Goal: Navigation & Orientation: Understand site structure

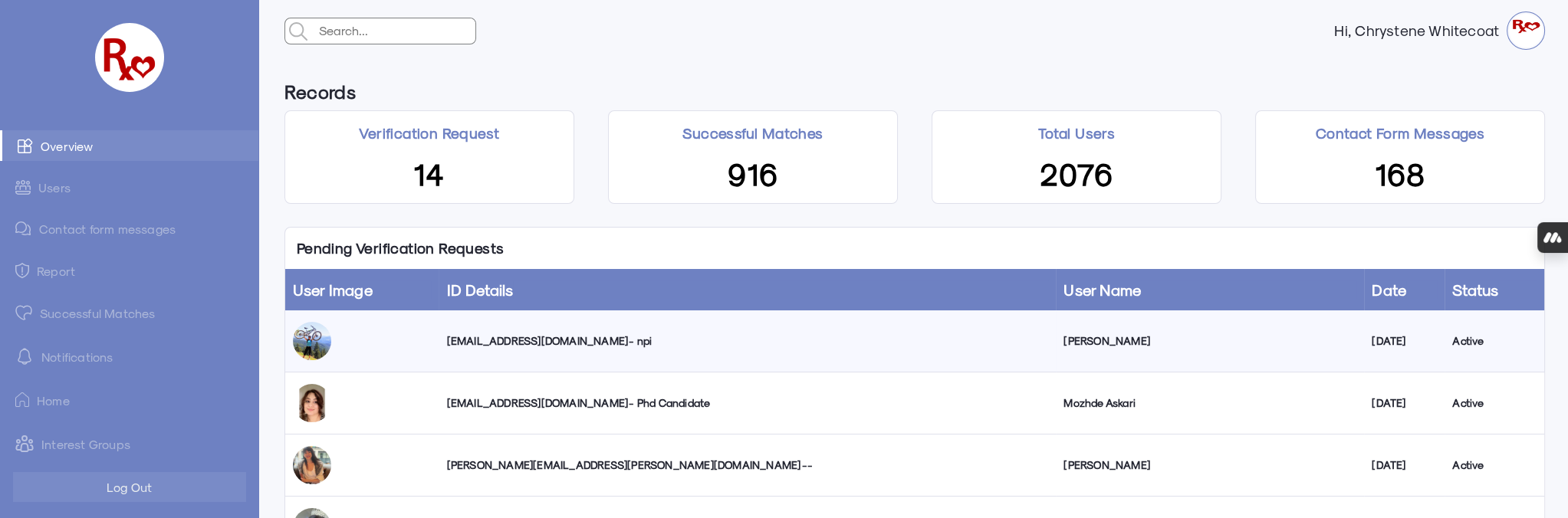
click at [109, 227] on link "Contact form messages" at bounding box center [129, 228] width 258 height 30
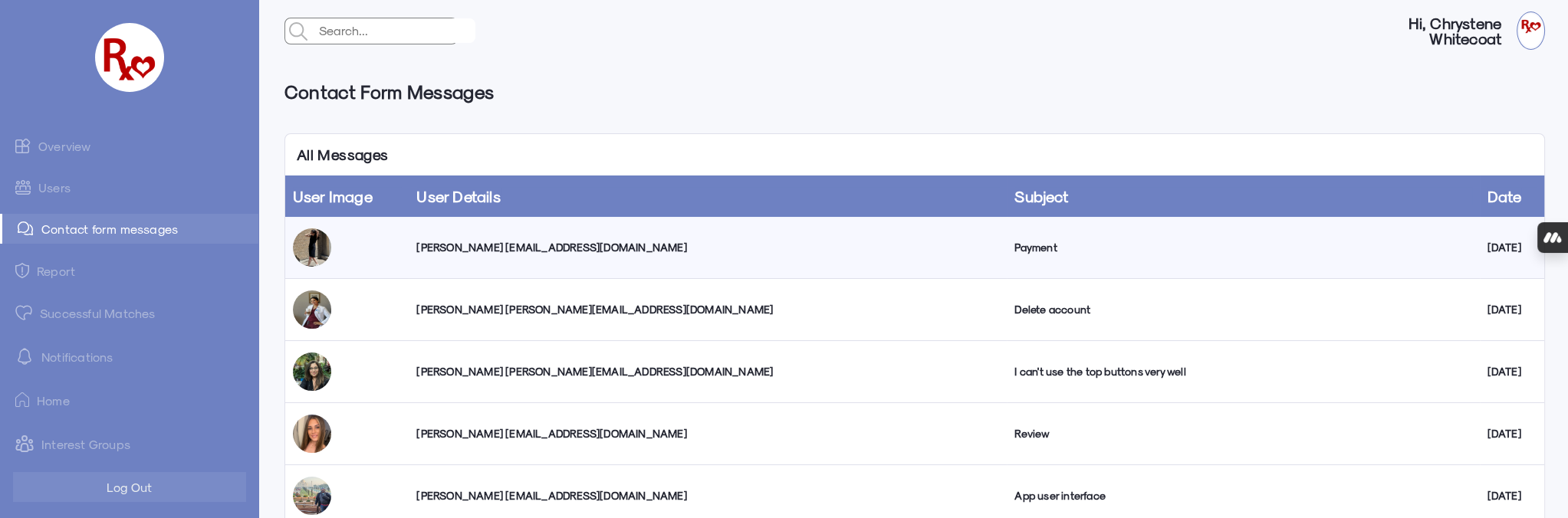
click at [457, 251] on div "Elahe Karami drbee8912@yahoo.com" at bounding box center [707, 247] width 582 height 16
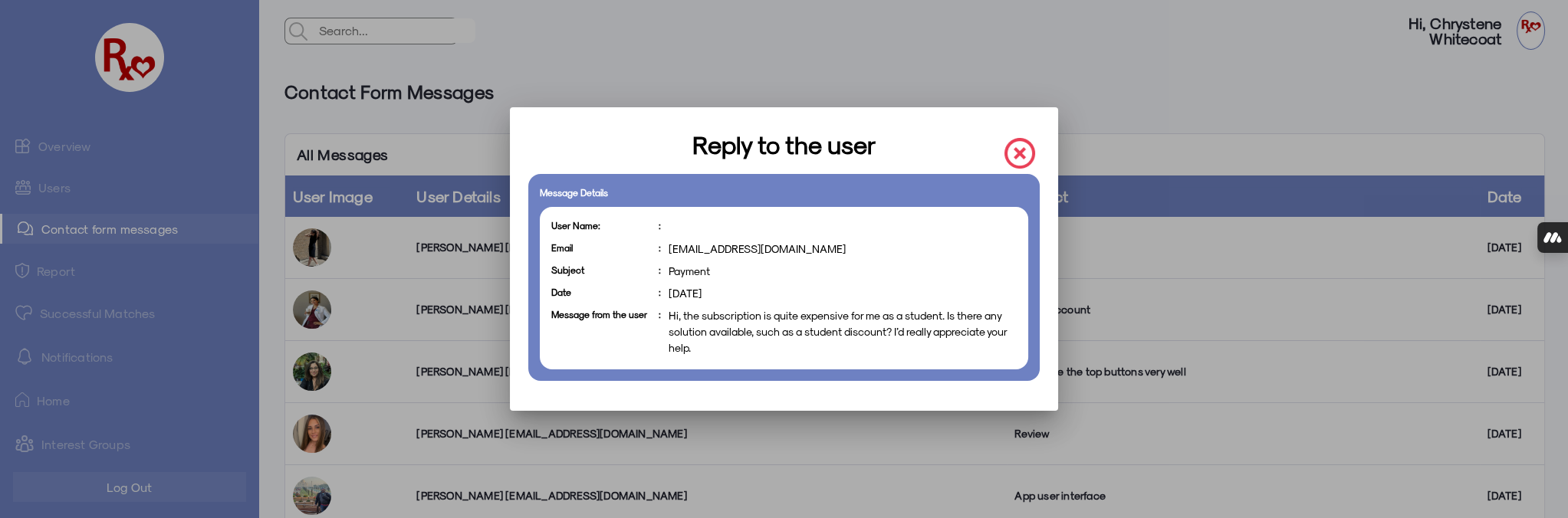
click at [1026, 151] on img at bounding box center [1019, 153] width 31 height 31
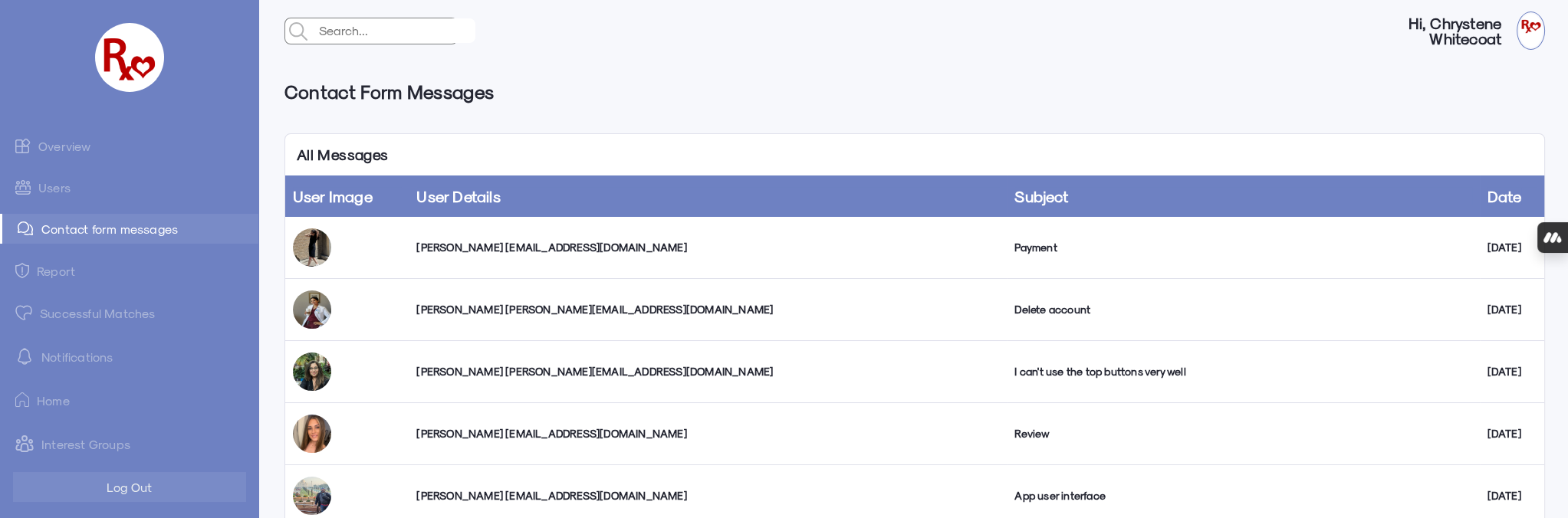
click at [69, 140] on link "Overview" at bounding box center [129, 145] width 258 height 31
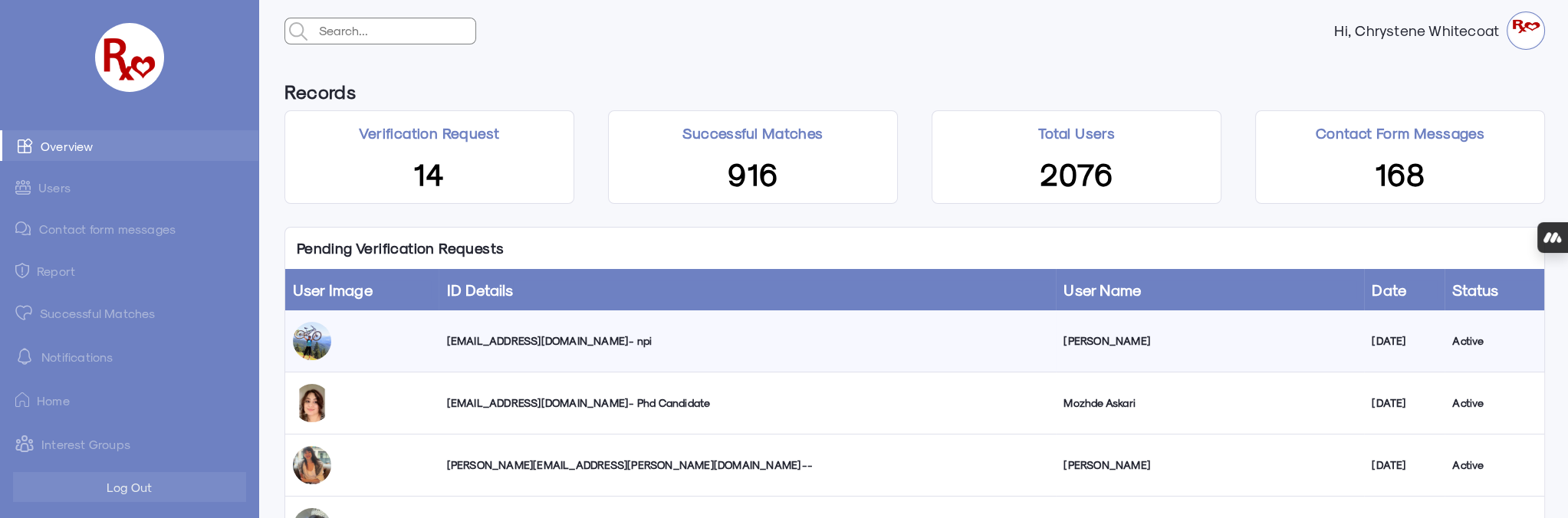
click at [92, 312] on link "Successful Matches" at bounding box center [129, 312] width 258 height 31
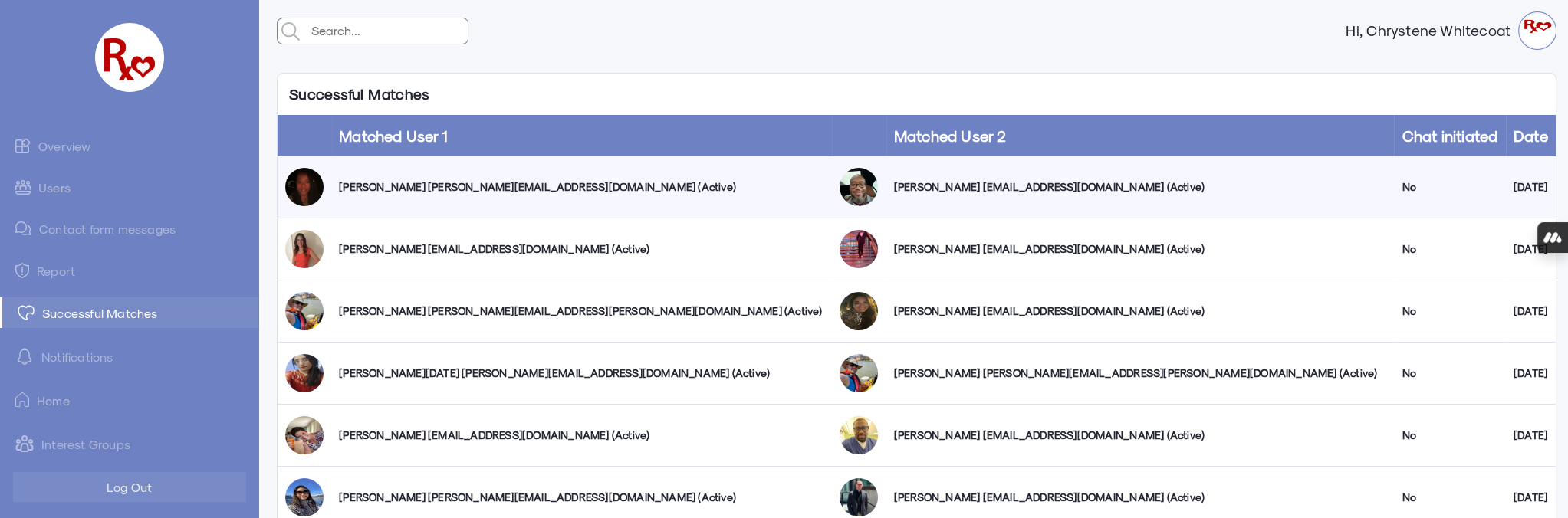
click at [64, 187] on link "Users" at bounding box center [129, 187] width 258 height 30
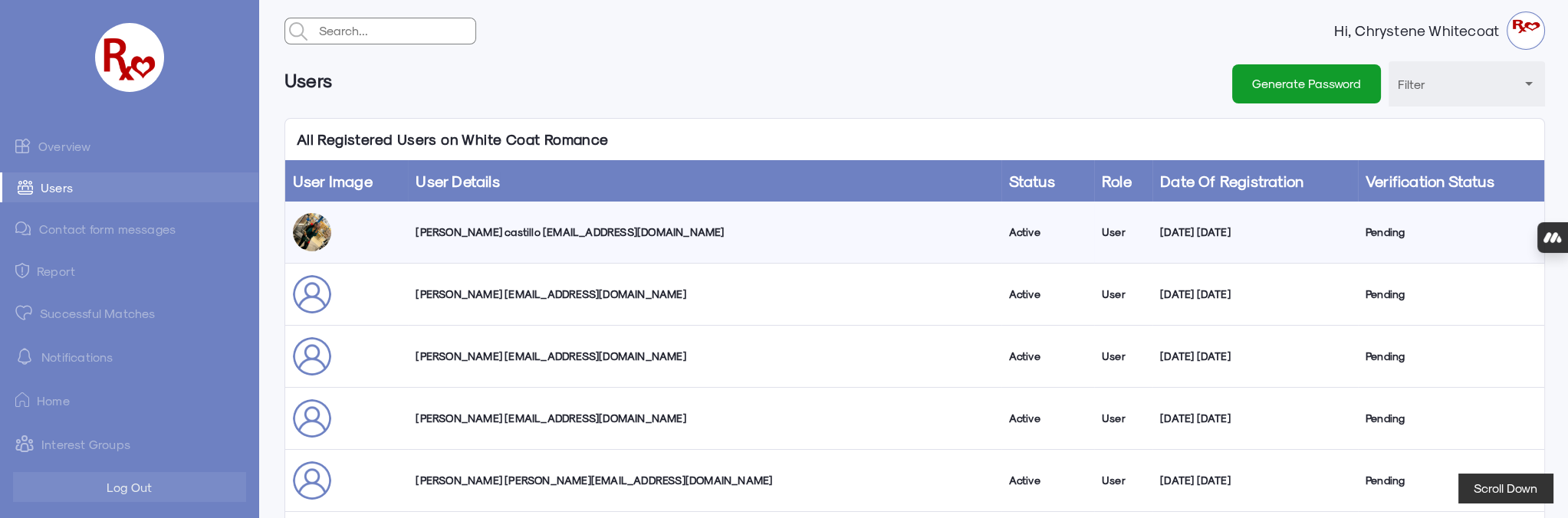
click at [87, 146] on link "Overview" at bounding box center [129, 145] width 258 height 31
